Goal: Transaction & Acquisition: Book appointment/travel/reservation

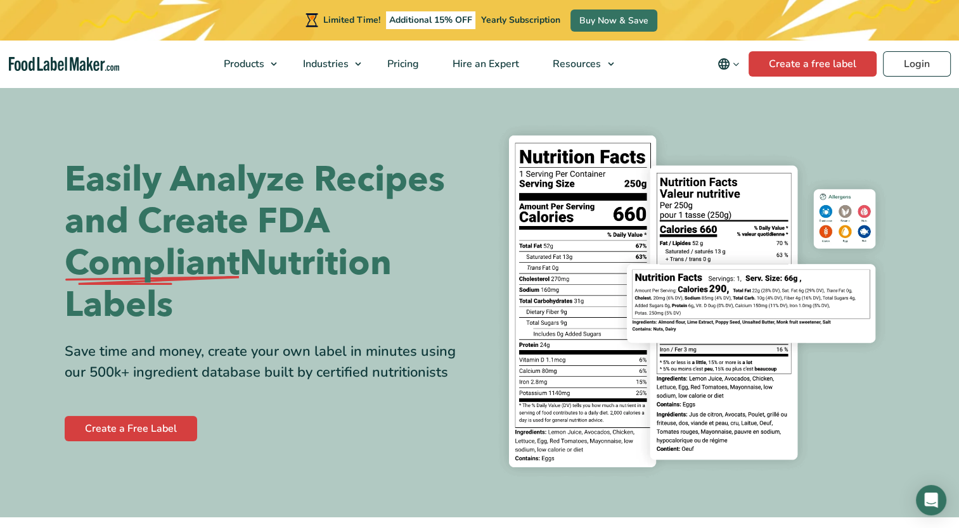
click at [914, 428] on section "Easily Analyze Recipes and Create FDA Compliant Nutrition Labels Save time and …" at bounding box center [479, 302] width 959 height 432
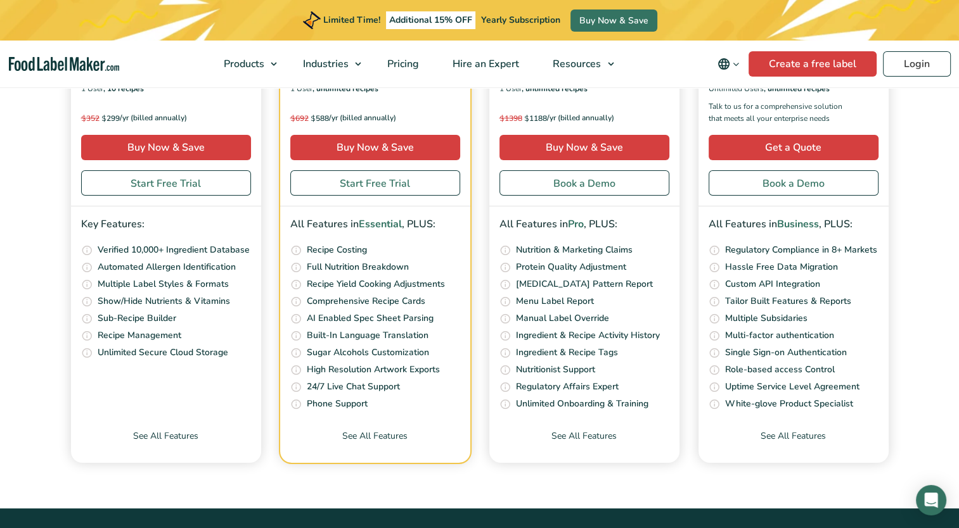
scroll to position [4668, 0]
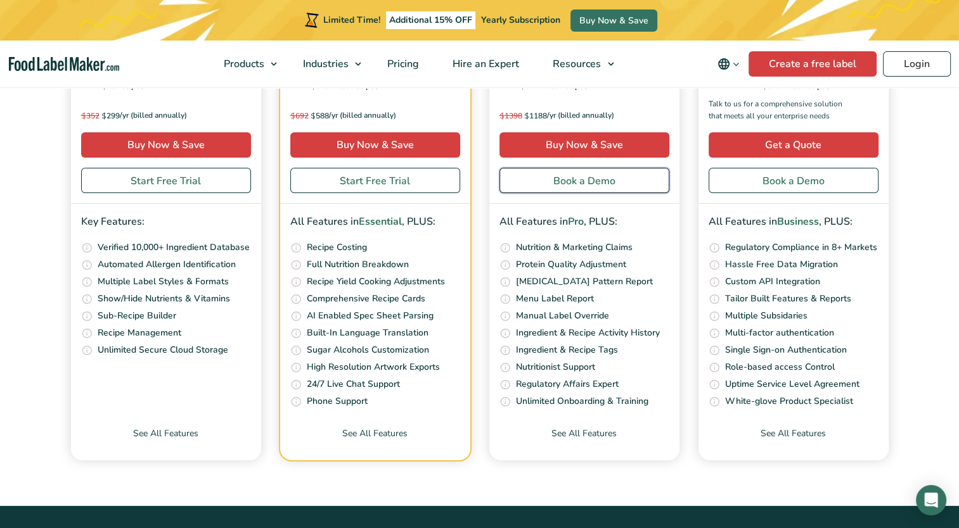
click at [602, 182] on link "Book a Demo" at bounding box center [584, 180] width 170 height 25
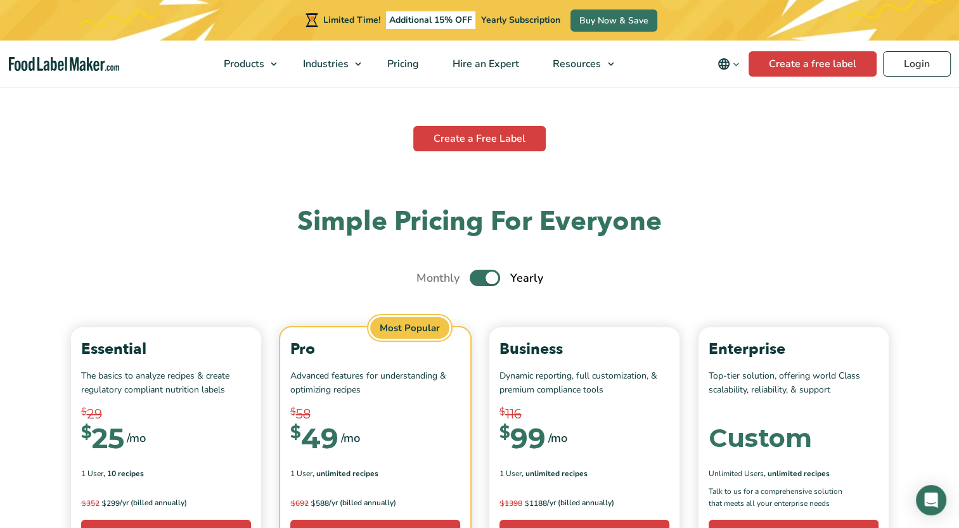
scroll to position [4280, 0]
